Goal: Find specific page/section: Find specific page/section

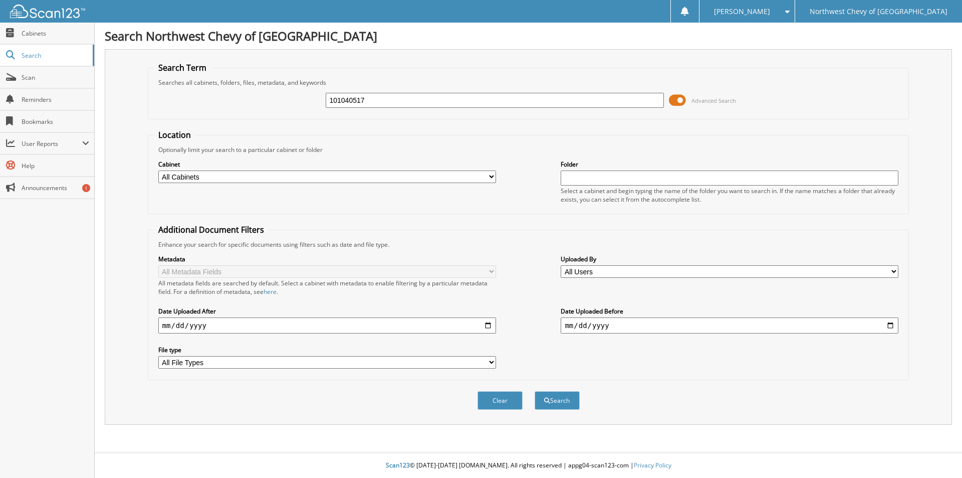
type input "101040517"
click at [535, 391] on button "Search" at bounding box center [557, 400] width 45 height 19
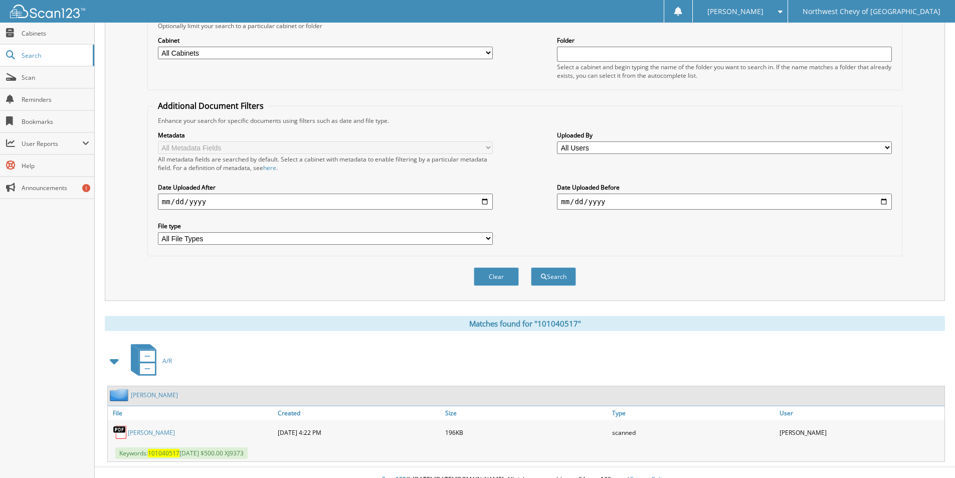
scroll to position [138, 0]
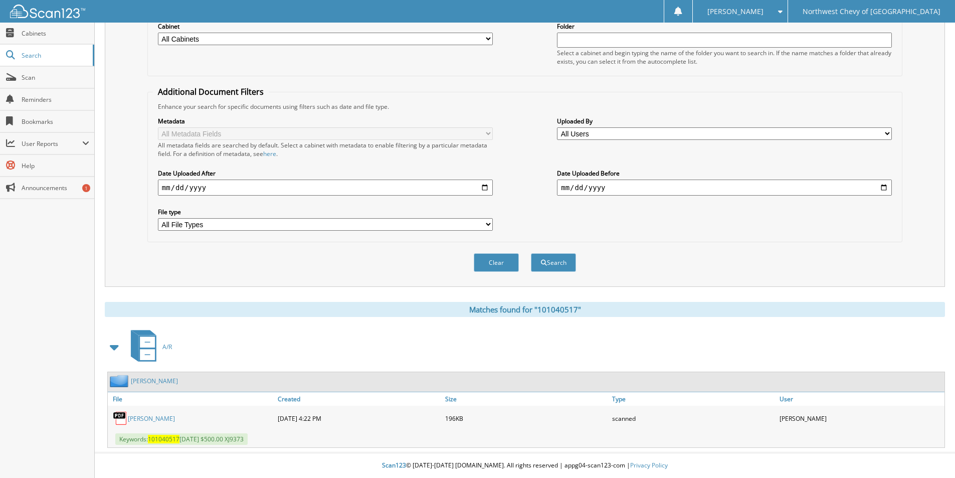
click at [142, 419] on link "[PERSON_NAME]" at bounding box center [151, 418] width 47 height 9
